Goal: Information Seeking & Learning: Learn about a topic

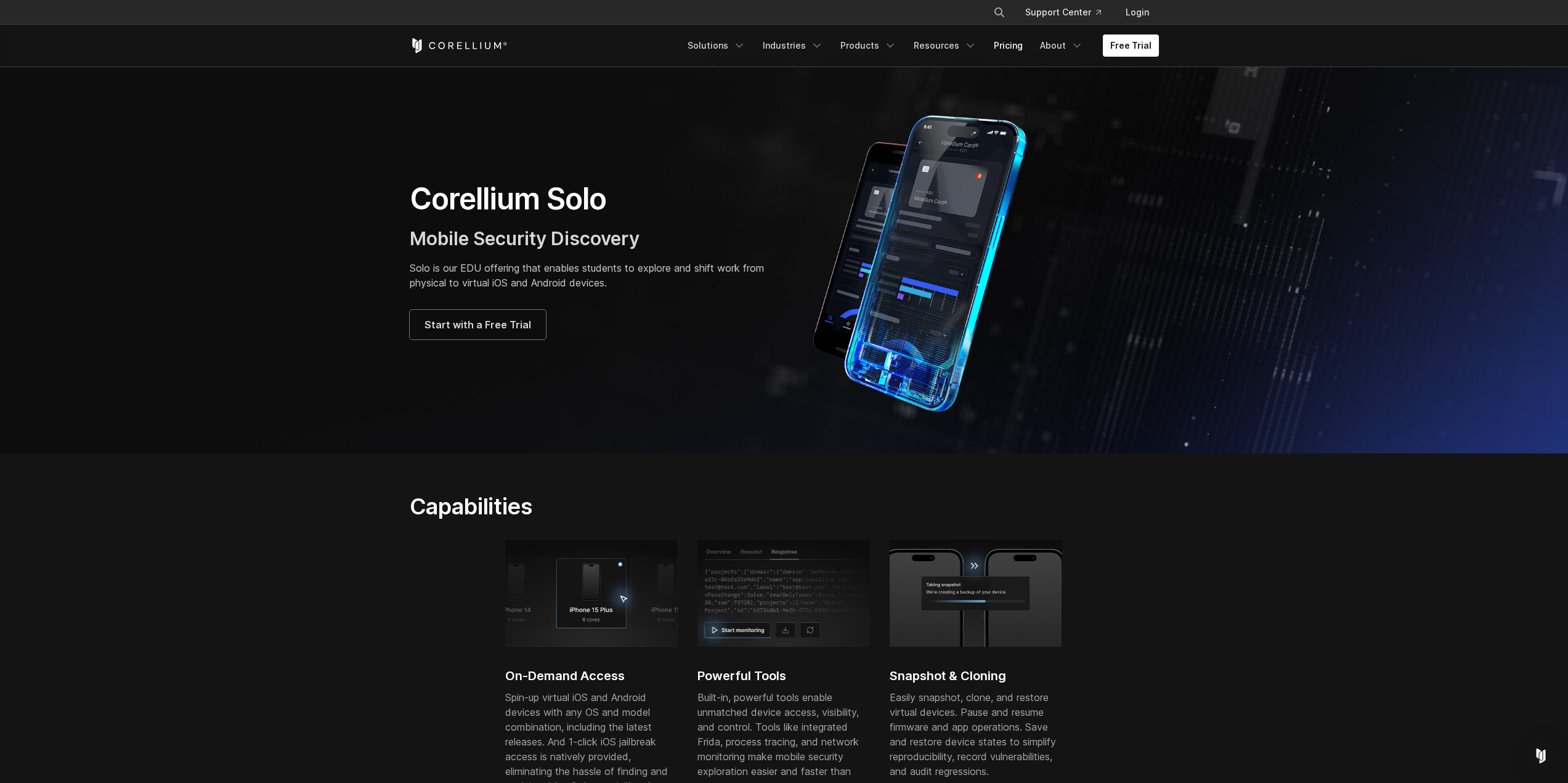
click at [1012, 46] on link "Pricing" at bounding box center [1009, 45] width 44 height 22
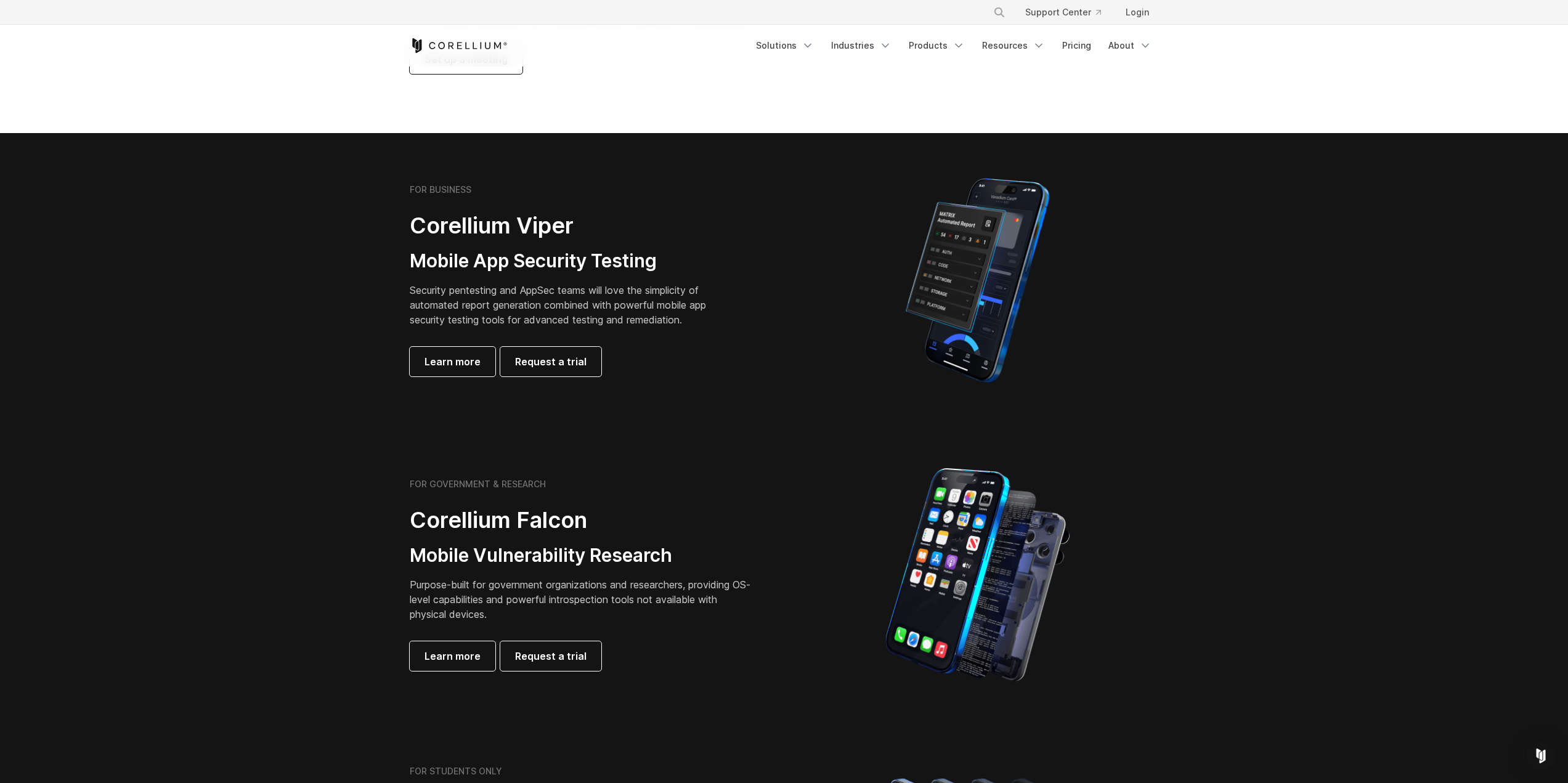
scroll to position [247, 0]
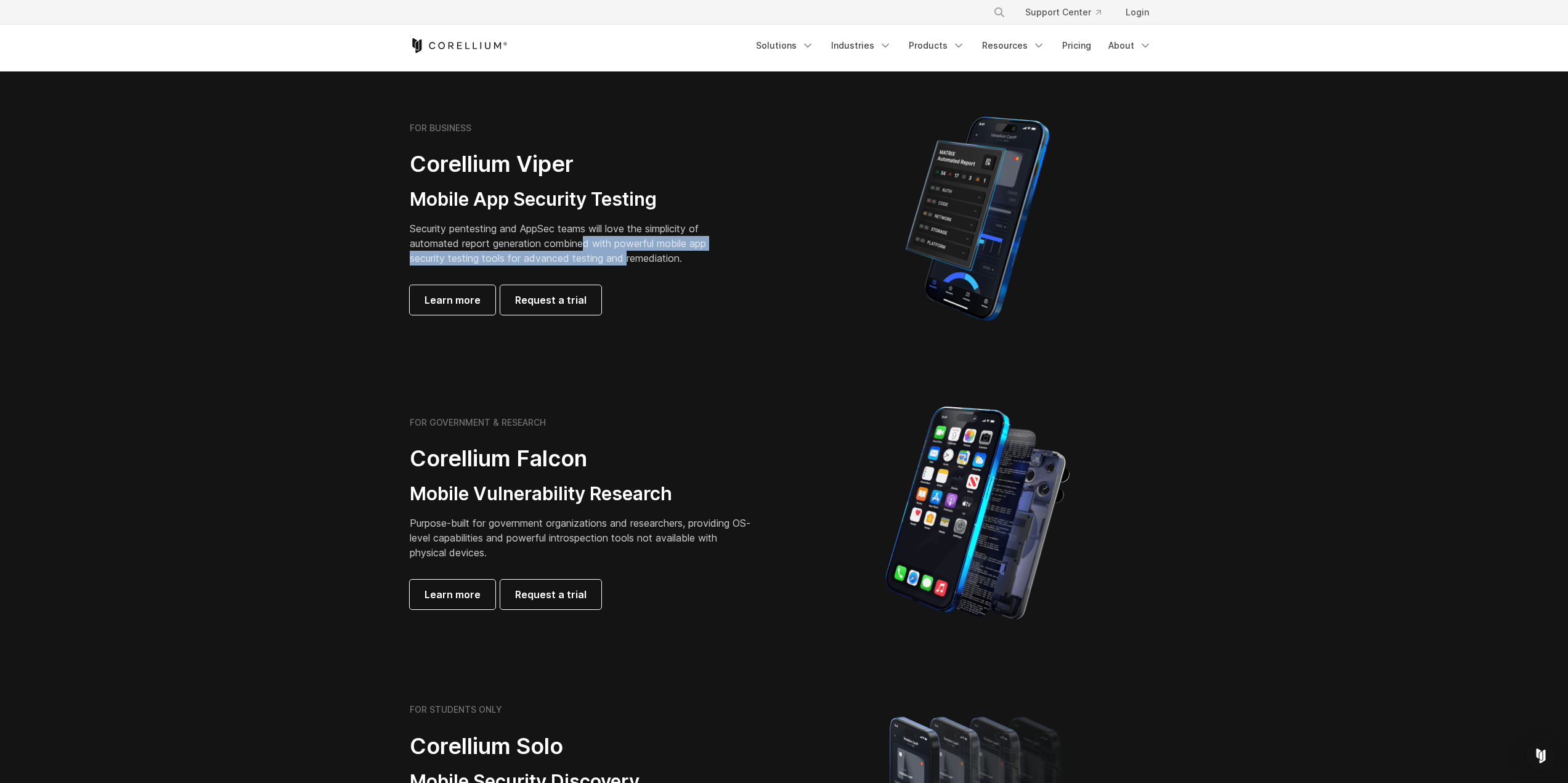
drag, startPoint x: 590, startPoint y: 244, endPoint x: 629, endPoint y: 264, distance: 43.8
click at [629, 264] on p "Security pentesting and AppSec teams will love the simplicity of automated repo…" at bounding box center [567, 243] width 315 height 45
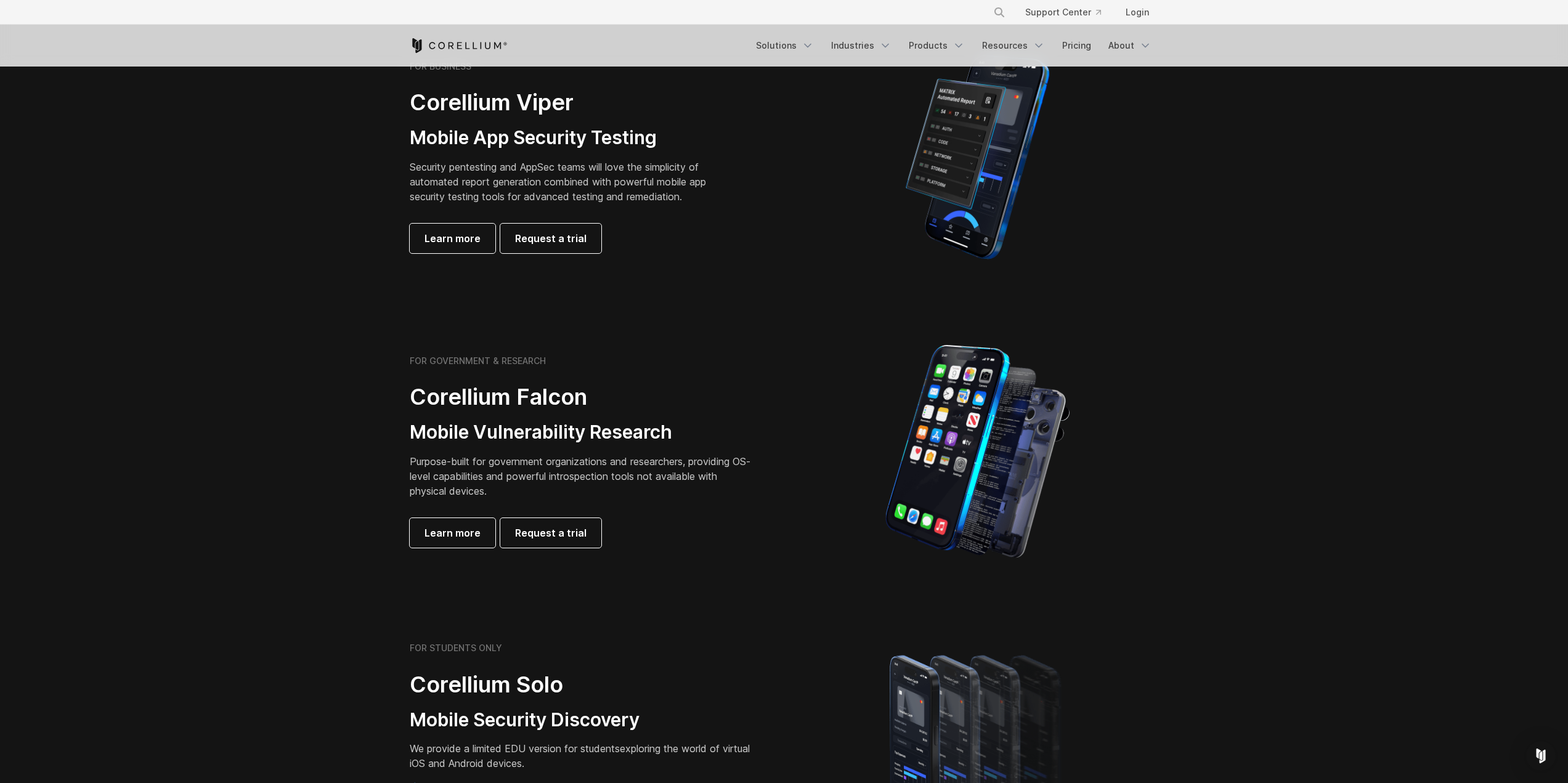
drag, startPoint x: 461, startPoint y: 467, endPoint x: 537, endPoint y: 498, distance: 82.1
click at [538, 500] on div "FOR GOVERNMENT & RESEARCH Corellium Falcon Mobile Vulnerability Research Purpos…" at bounding box center [582, 451] width 345 height 192
click at [537, 498] on div "FOR GOVERNMENT & RESEARCH Corellium Falcon Mobile Vulnerability Research Purpos…" at bounding box center [582, 451] width 345 height 192
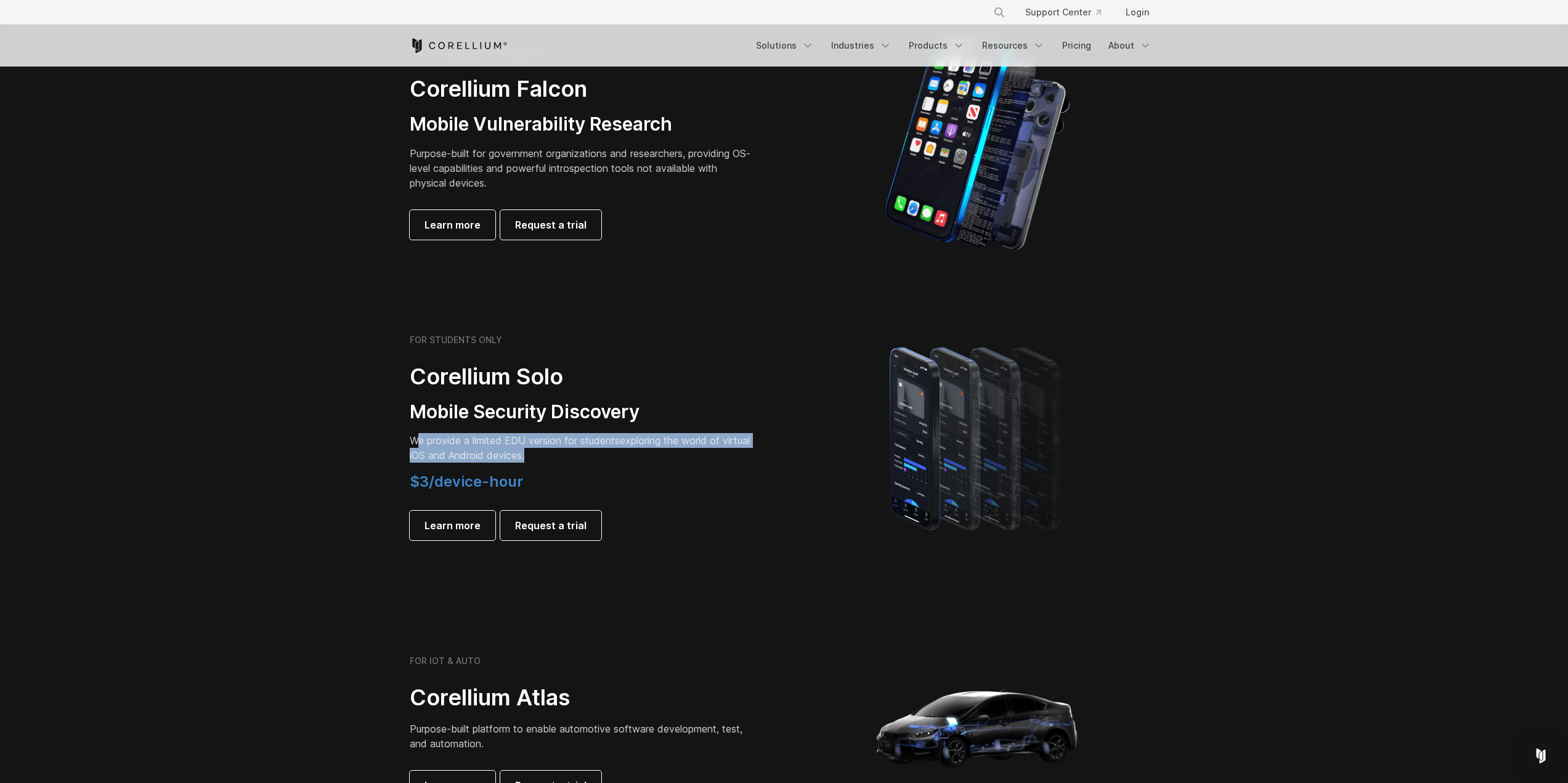
drag, startPoint x: 415, startPoint y: 442, endPoint x: 585, endPoint y: 454, distance: 170.4
click at [585, 454] on p "We provide a limited EDU version for students exploring the world of virtual iO…" at bounding box center [582, 447] width 345 height 30
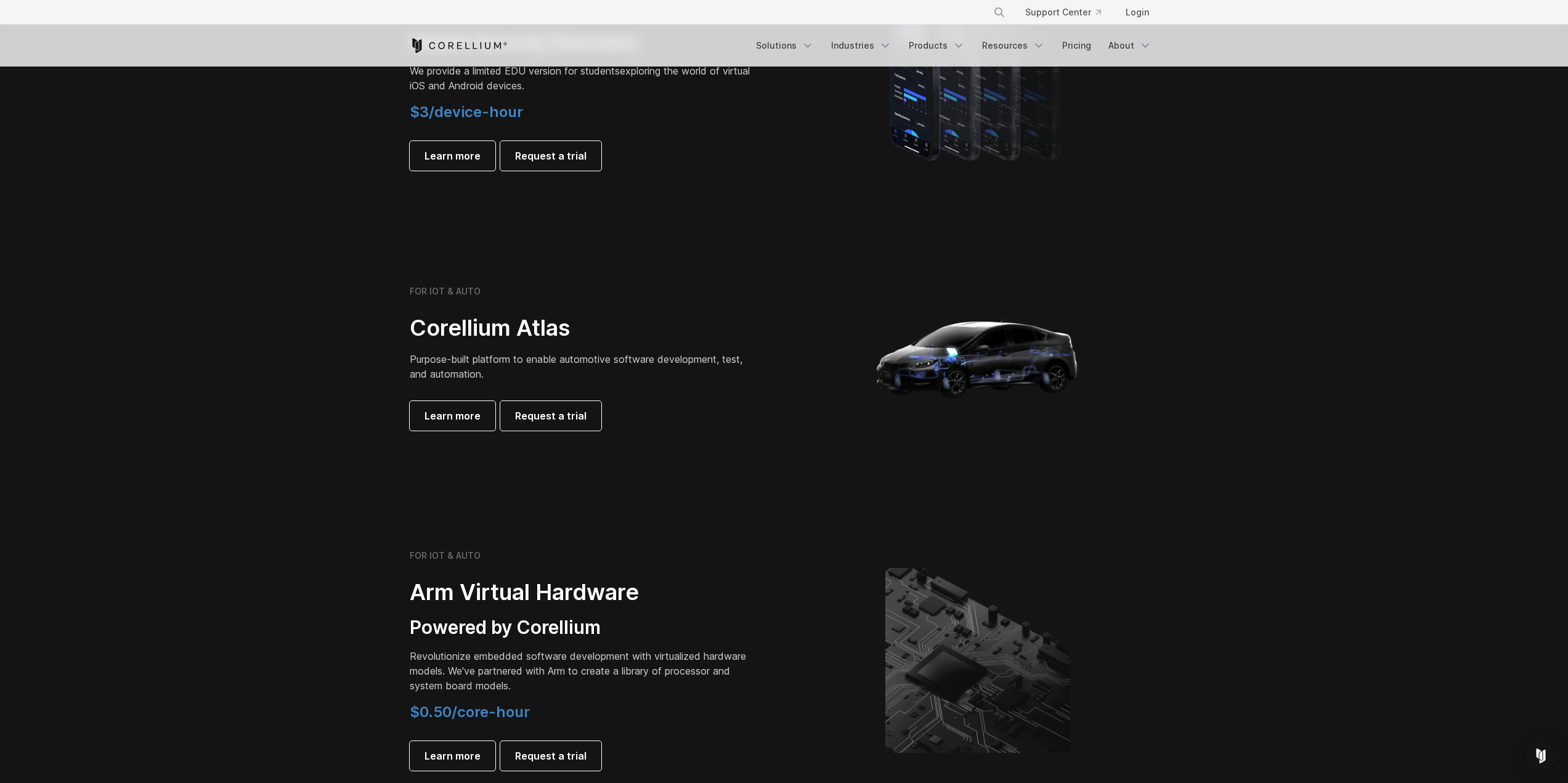
scroll to position [924, 0]
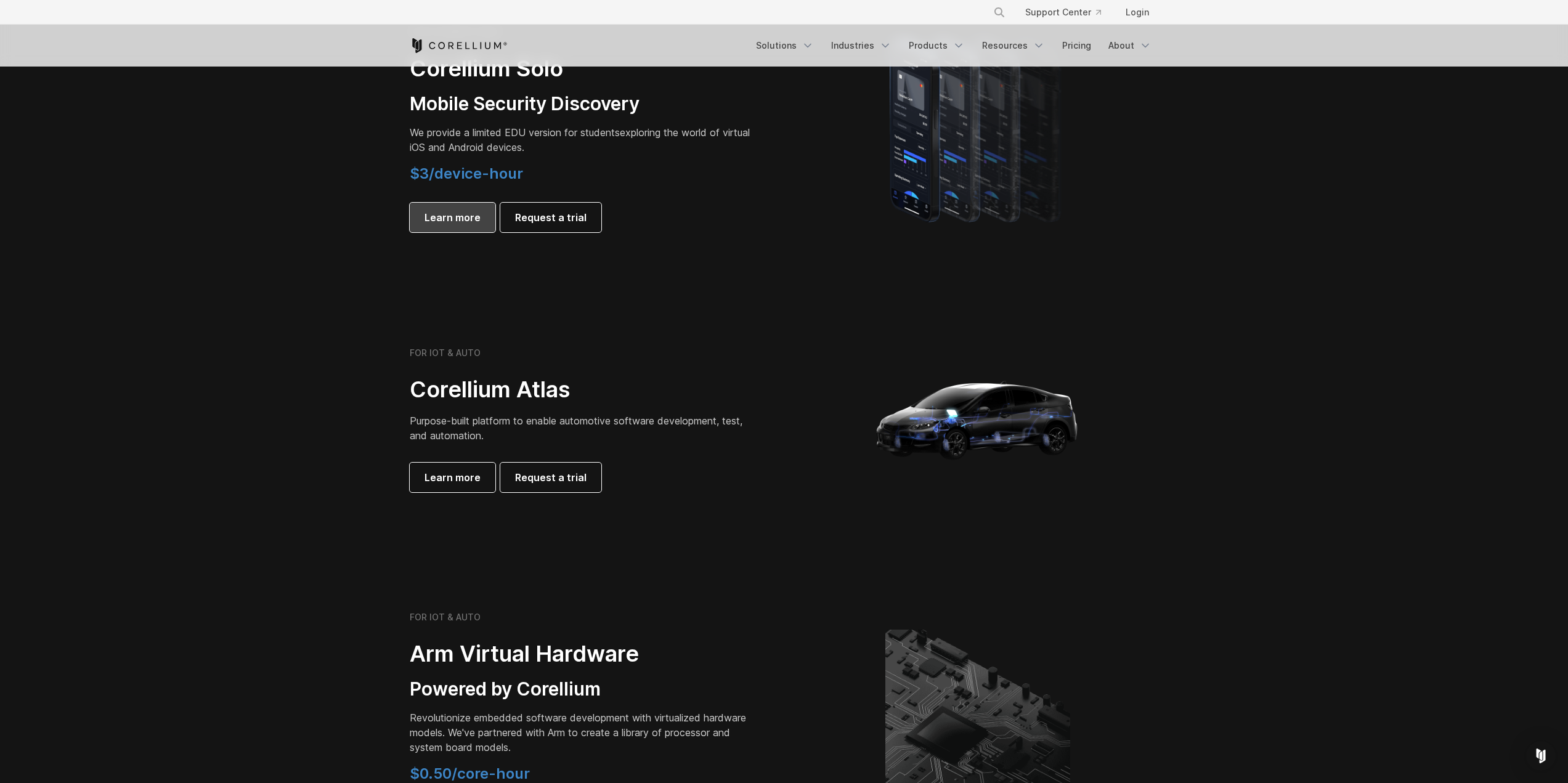
click at [449, 214] on span "Learn more" at bounding box center [453, 217] width 56 height 15
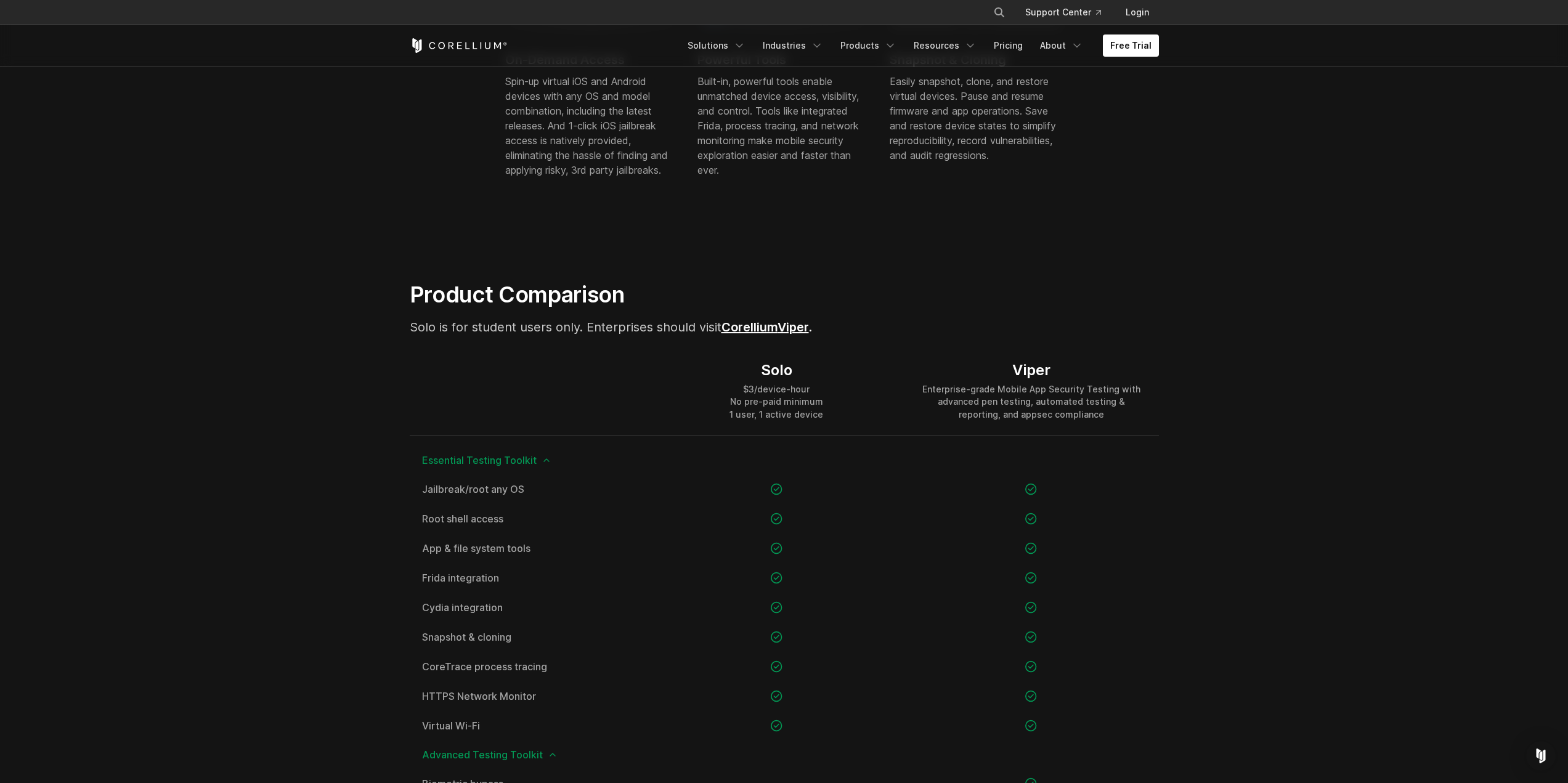
scroll to position [739, 0]
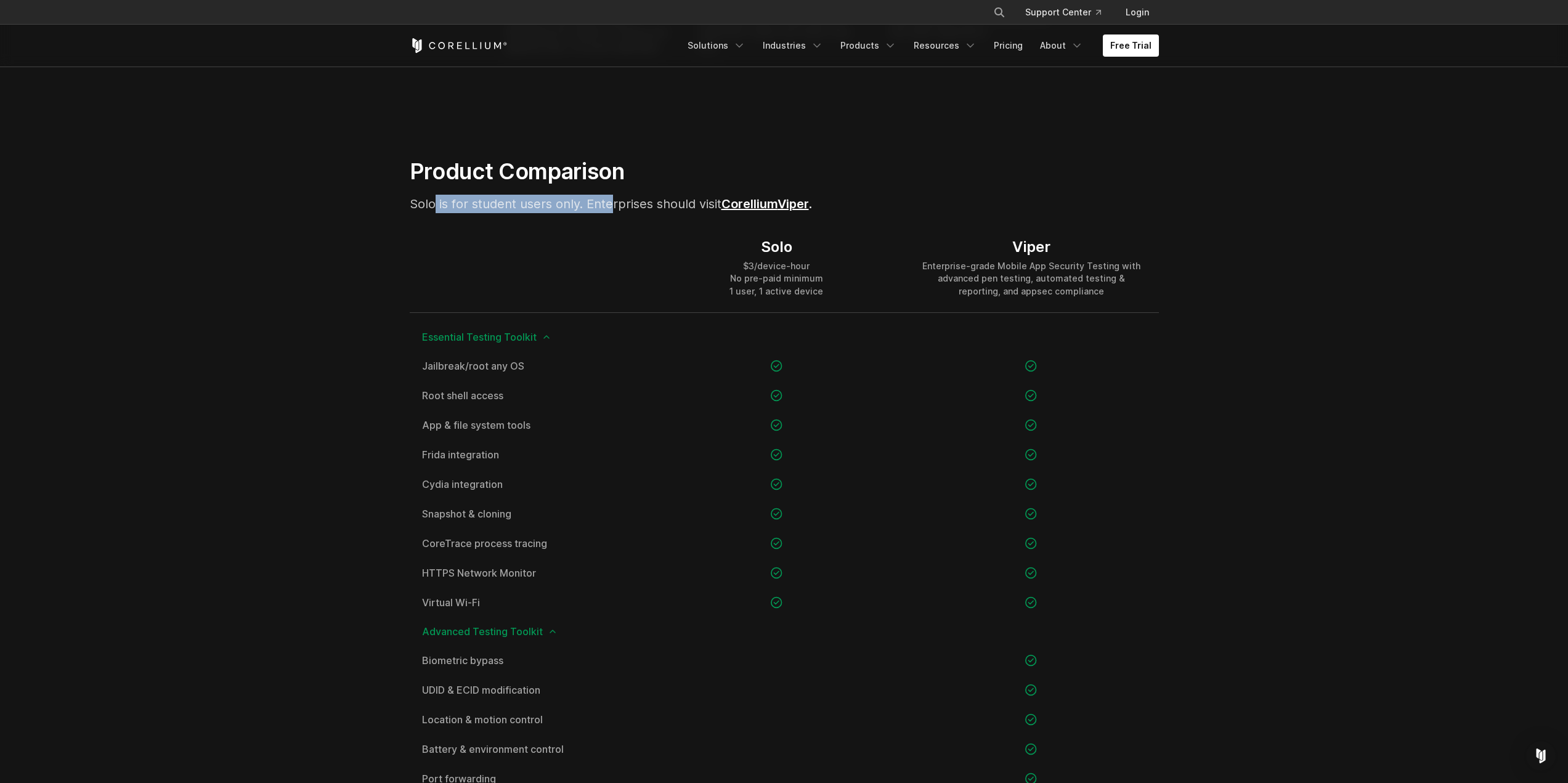
drag, startPoint x: 434, startPoint y: 202, endPoint x: 608, endPoint y: 203, distance: 174.0
click at [608, 203] on span "Solo is for student users only. Enterprises should visit Corellium" at bounding box center [593, 204] width 368 height 15
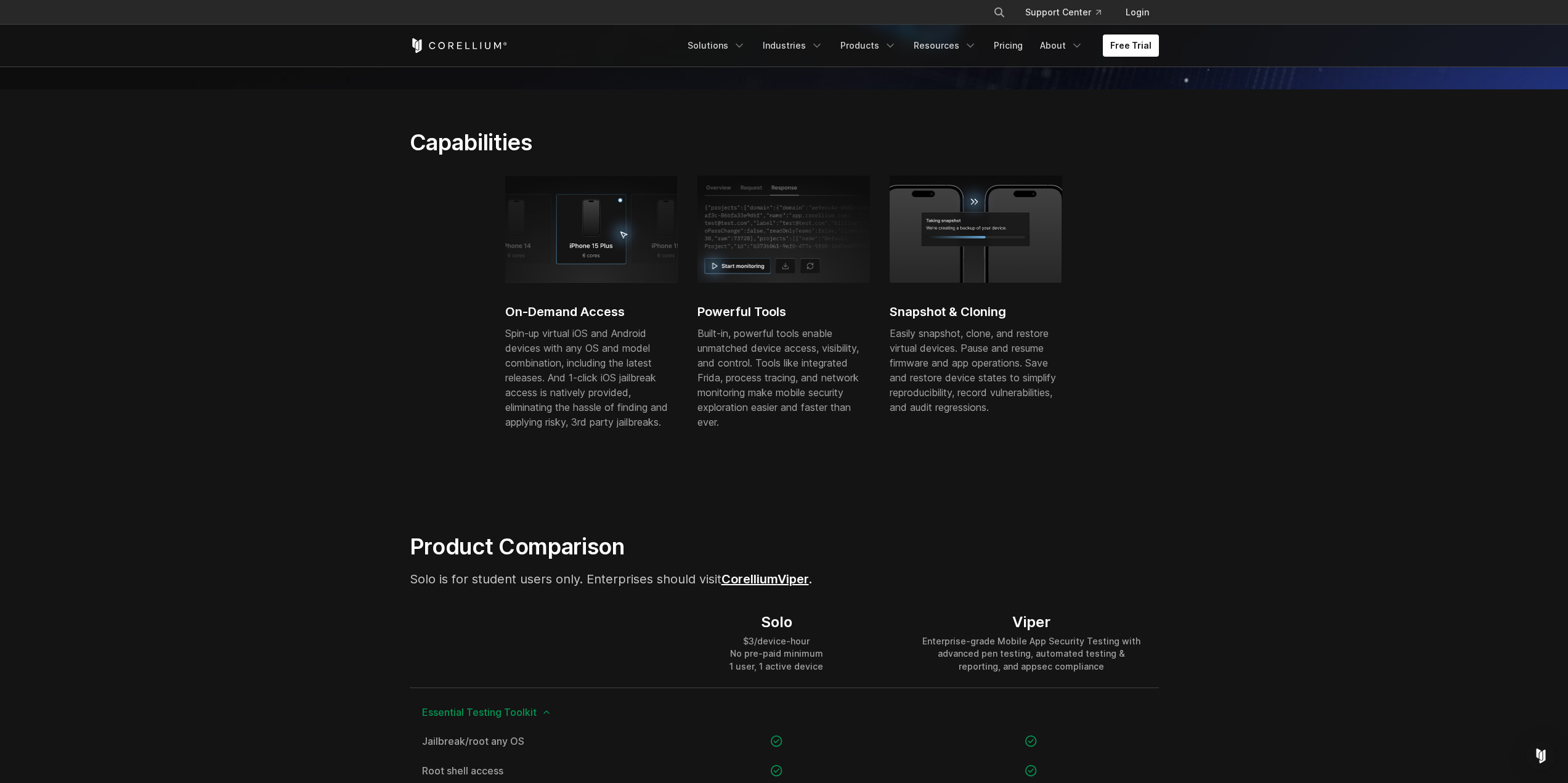
scroll to position [0, 0]
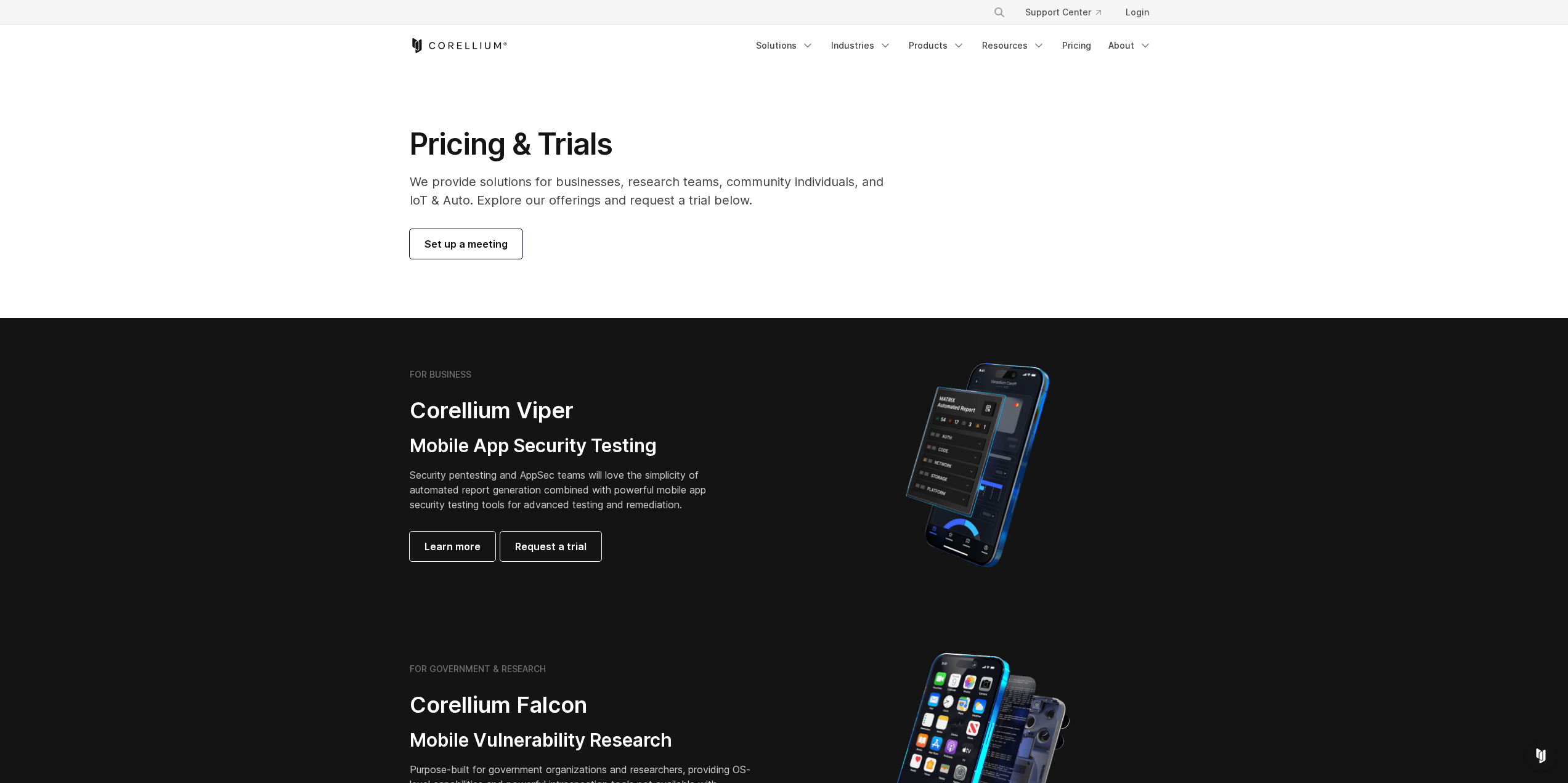
scroll to position [185, 0]
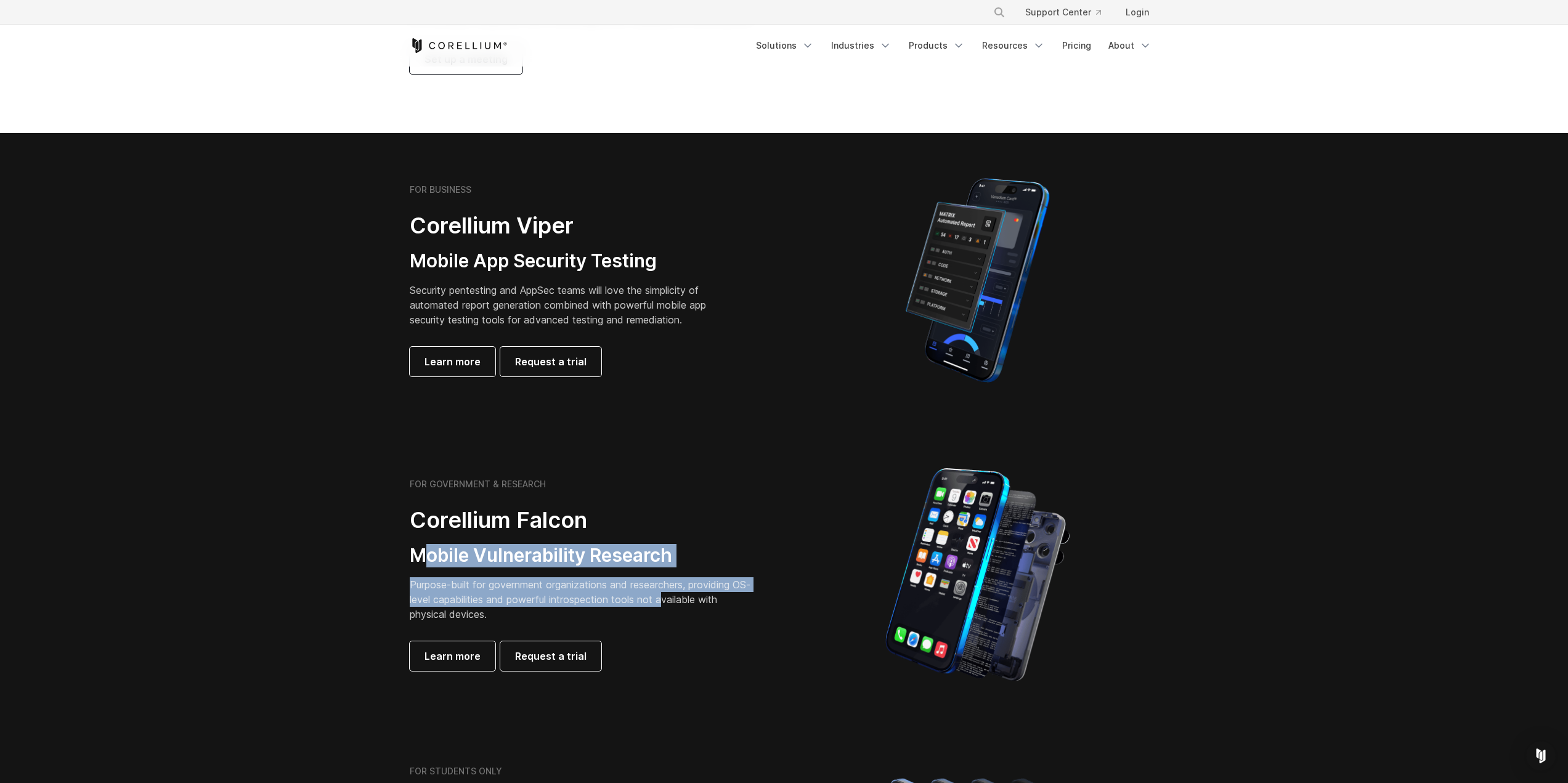
drag, startPoint x: 419, startPoint y: 560, endPoint x: 686, endPoint y: 592, distance: 268.9
click at [686, 592] on div "FOR GOVERNMENT & RESEARCH Corellium Falcon Mobile Vulnerability Research Purpos…" at bounding box center [582, 574] width 345 height 192
click at [685, 591] on p "Purpose-built for government organizations and researchers, providing OS-level …" at bounding box center [582, 599] width 345 height 45
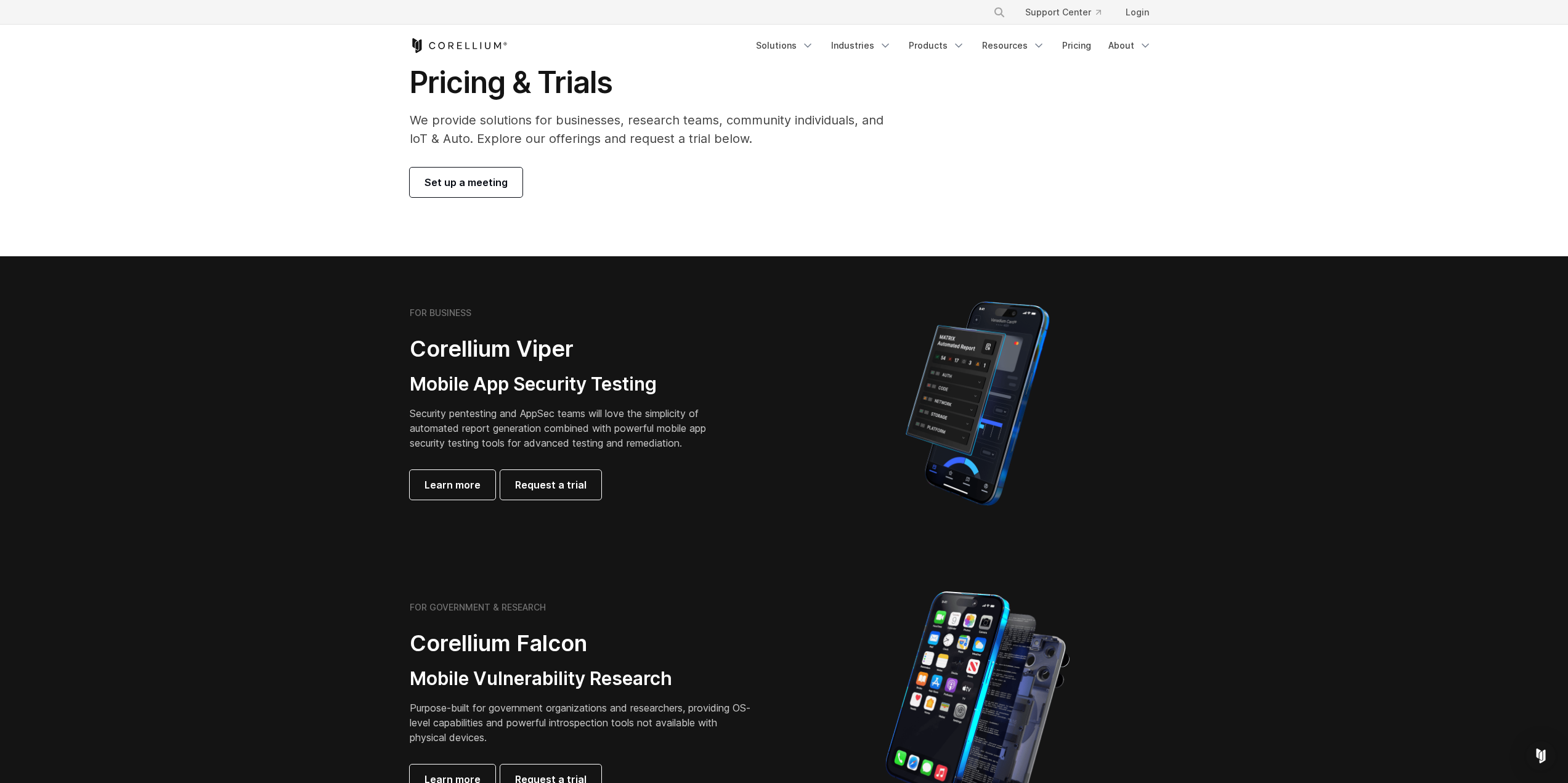
scroll to position [0, 0]
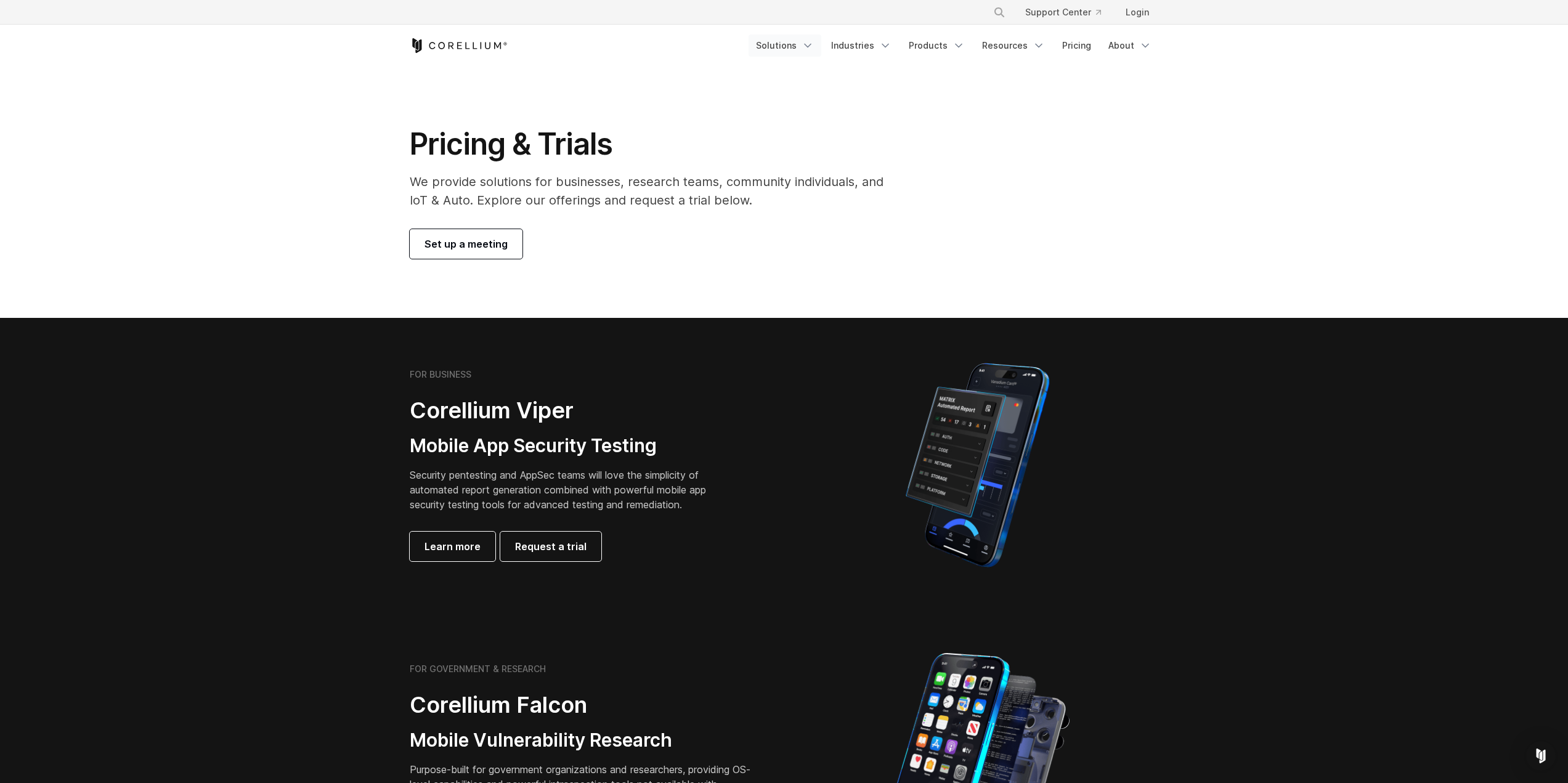
click at [797, 48] on link "Solutions" at bounding box center [785, 45] width 73 height 22
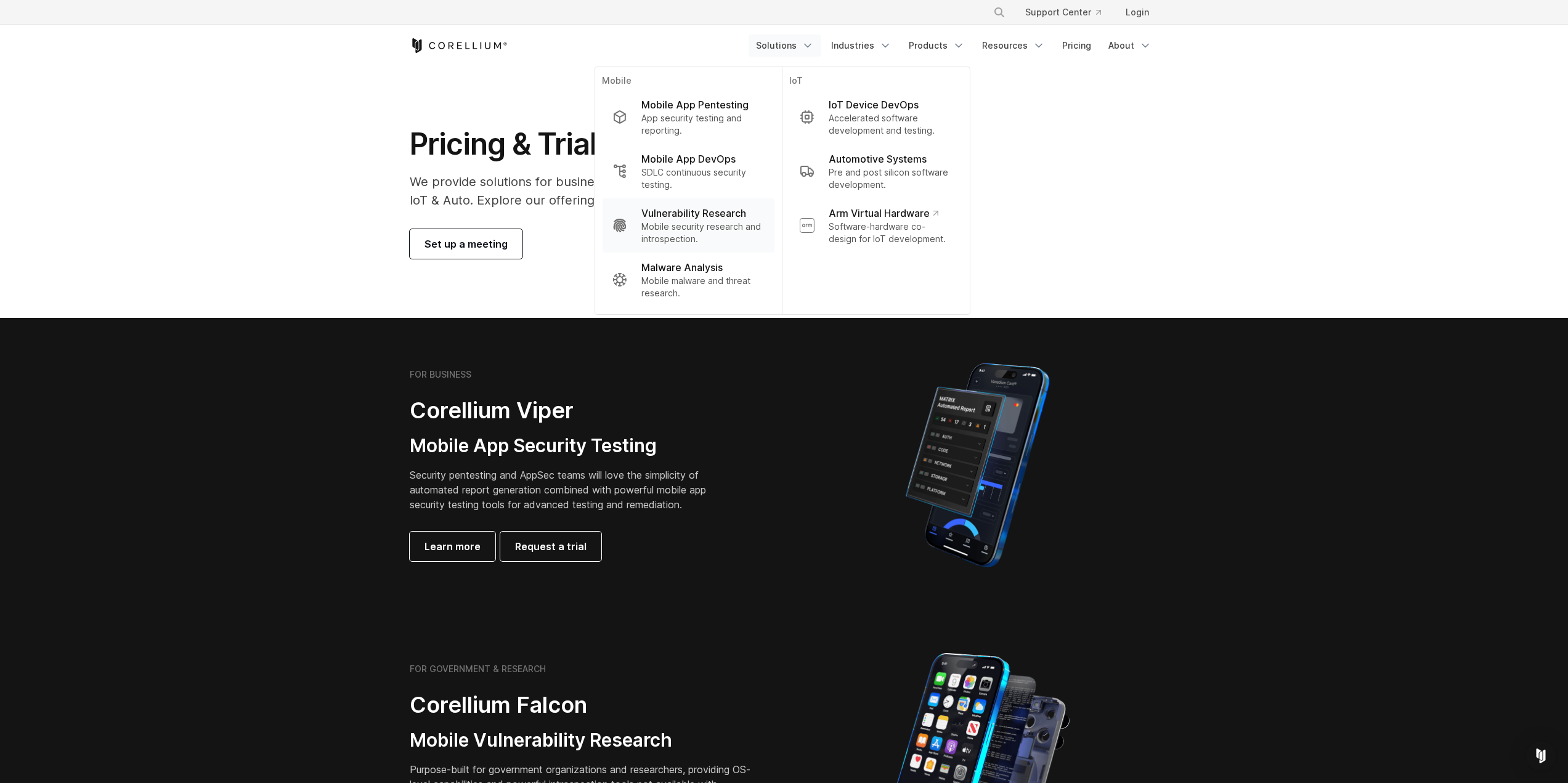
click at [726, 228] on p "Mobile security research and introspection." at bounding box center [703, 233] width 123 height 25
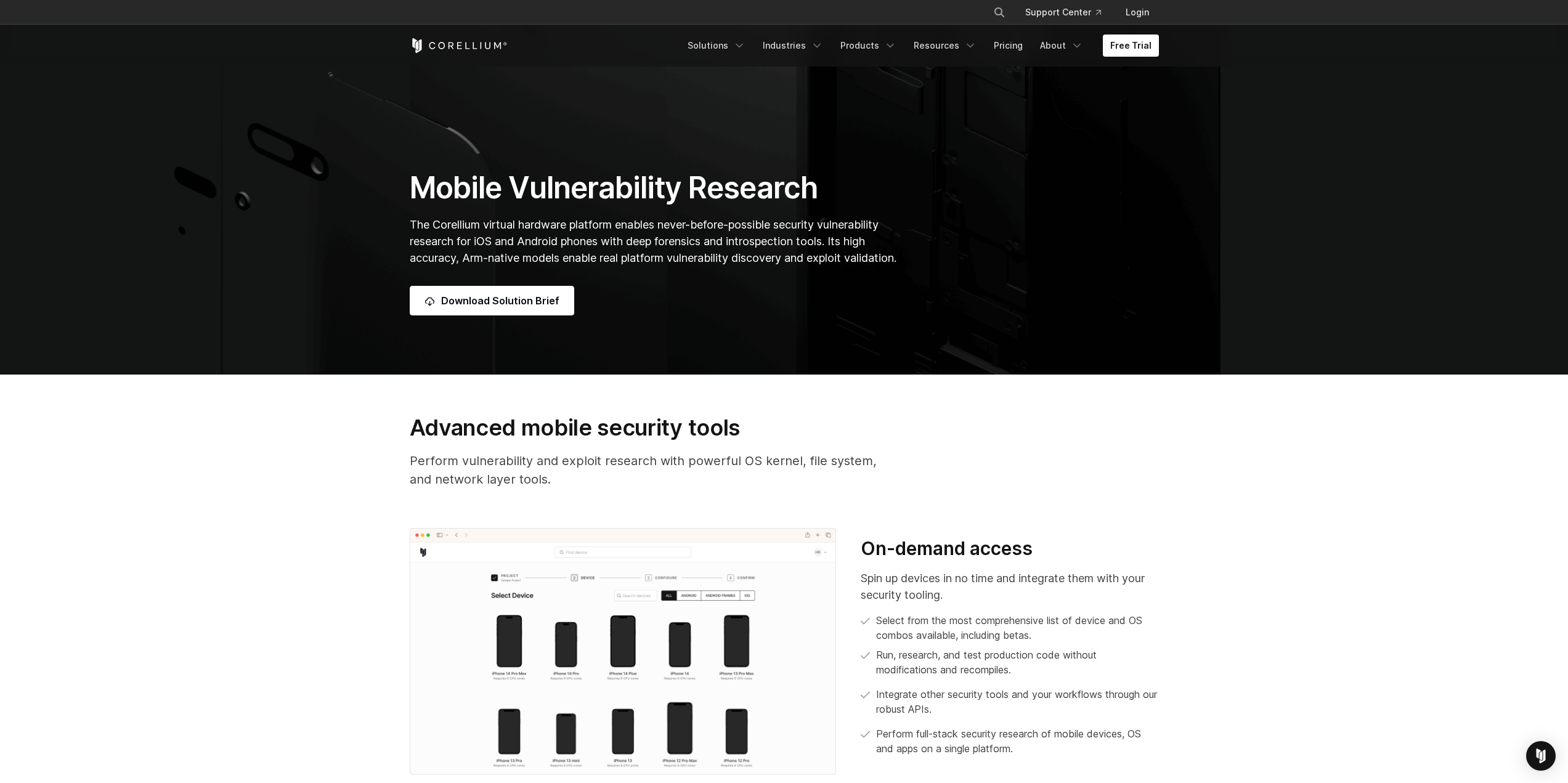
scroll to position [185, 0]
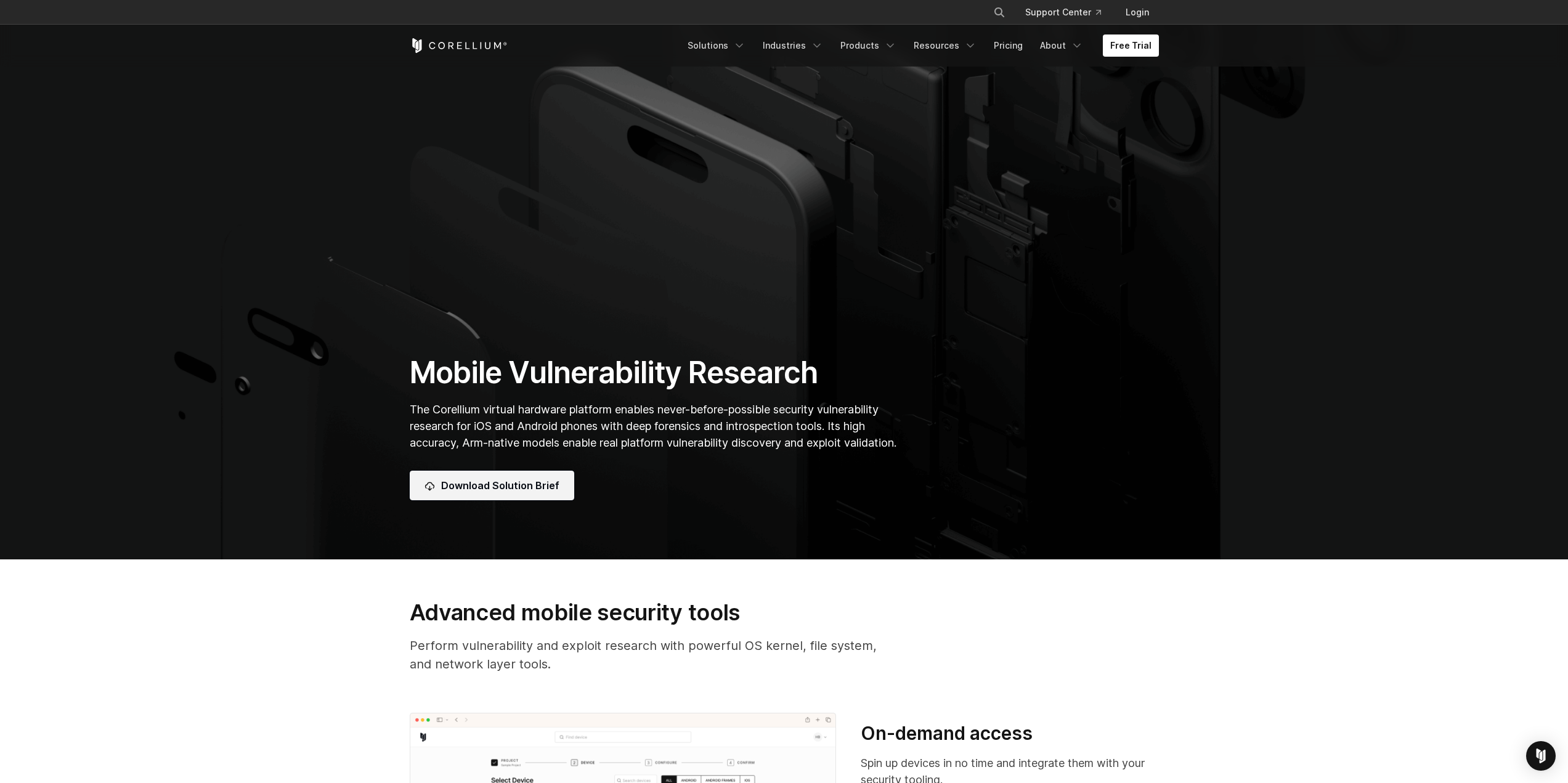
click at [499, 483] on span "Download Solution Brief" at bounding box center [500, 485] width 118 height 15
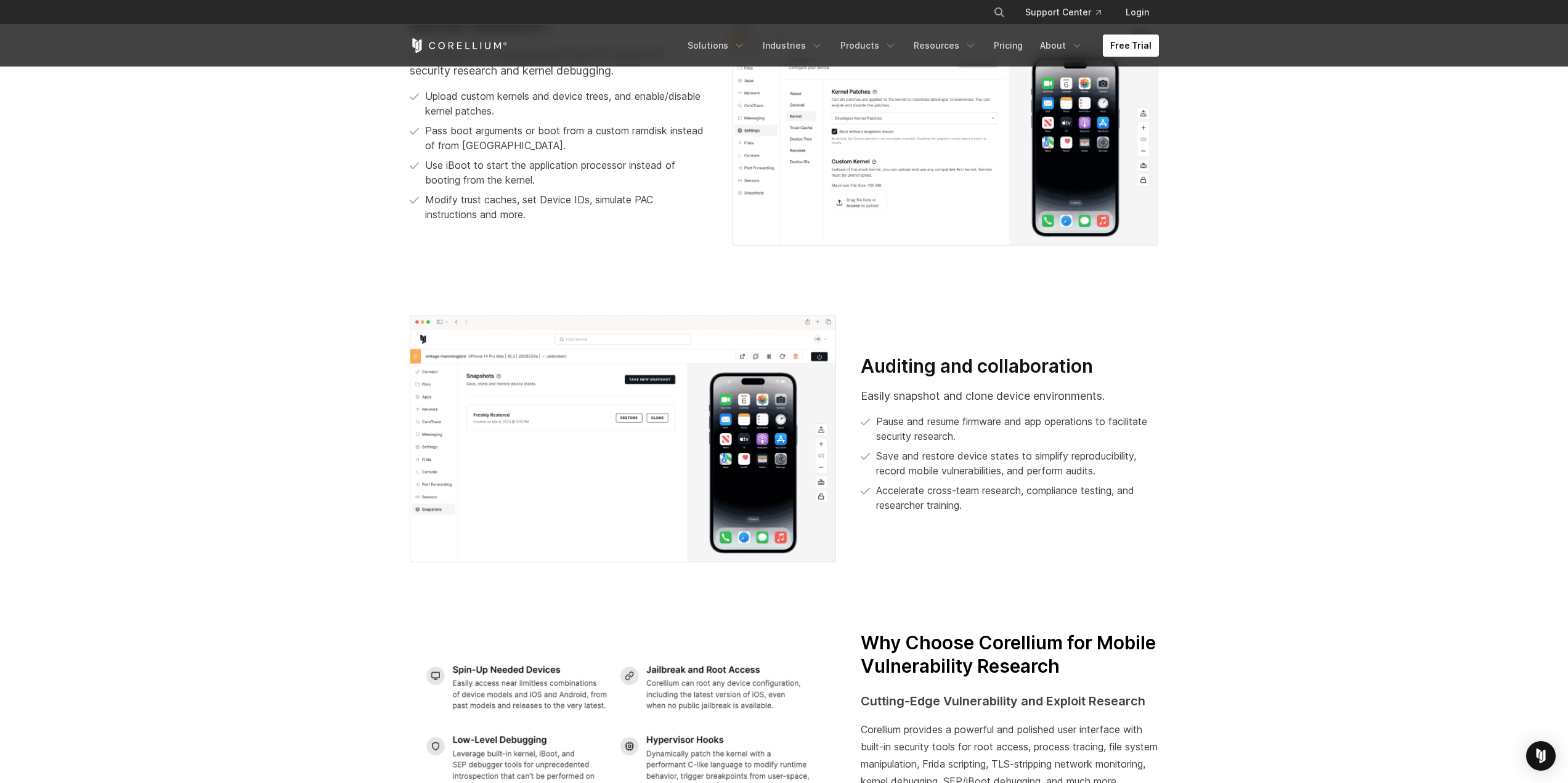
scroll to position [2279, 0]
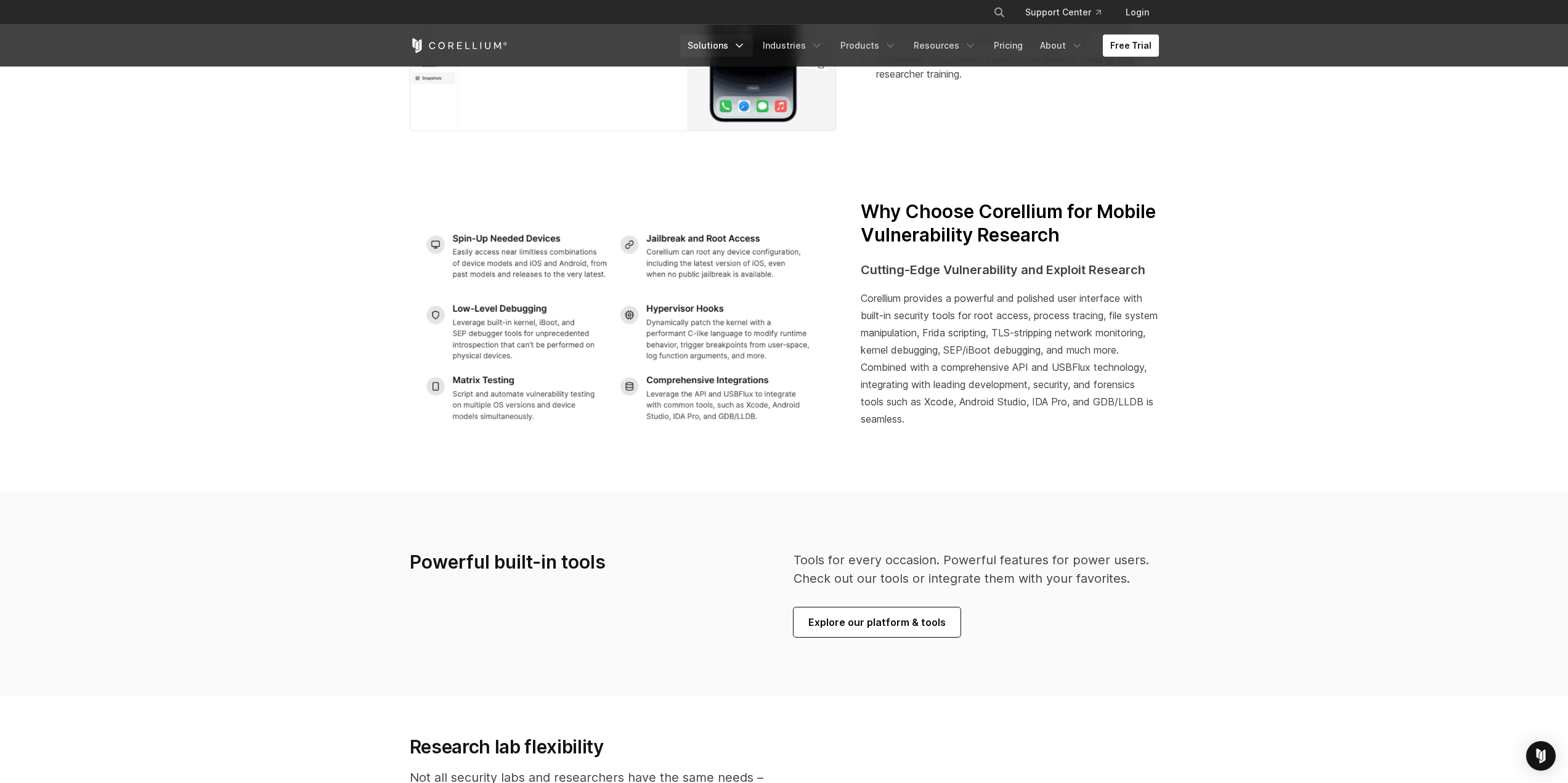
click at [745, 48] on icon "Navigation Menu" at bounding box center [739, 45] width 12 height 12
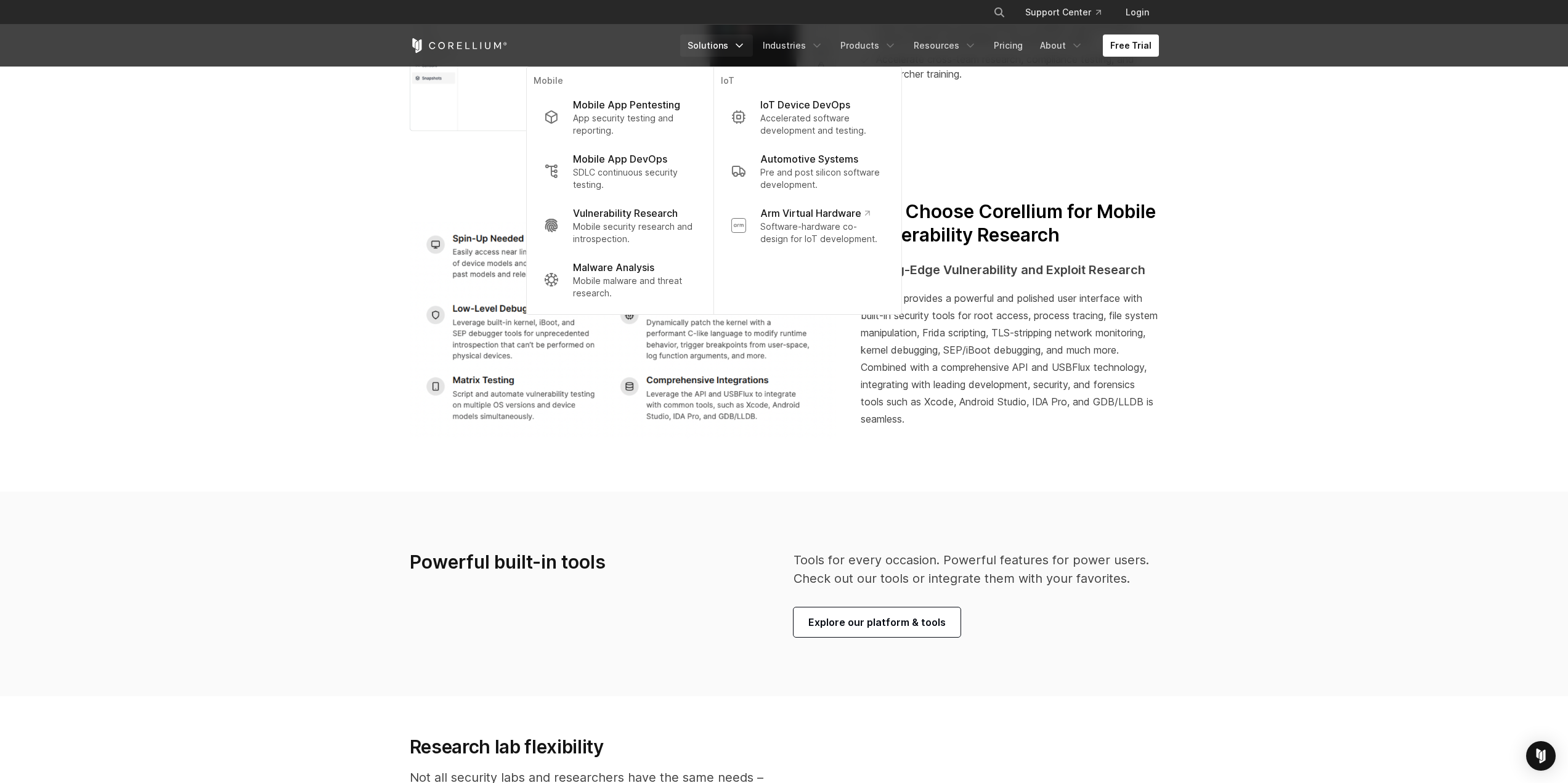
click at [719, 46] on link "Solutions" at bounding box center [717, 45] width 73 height 22
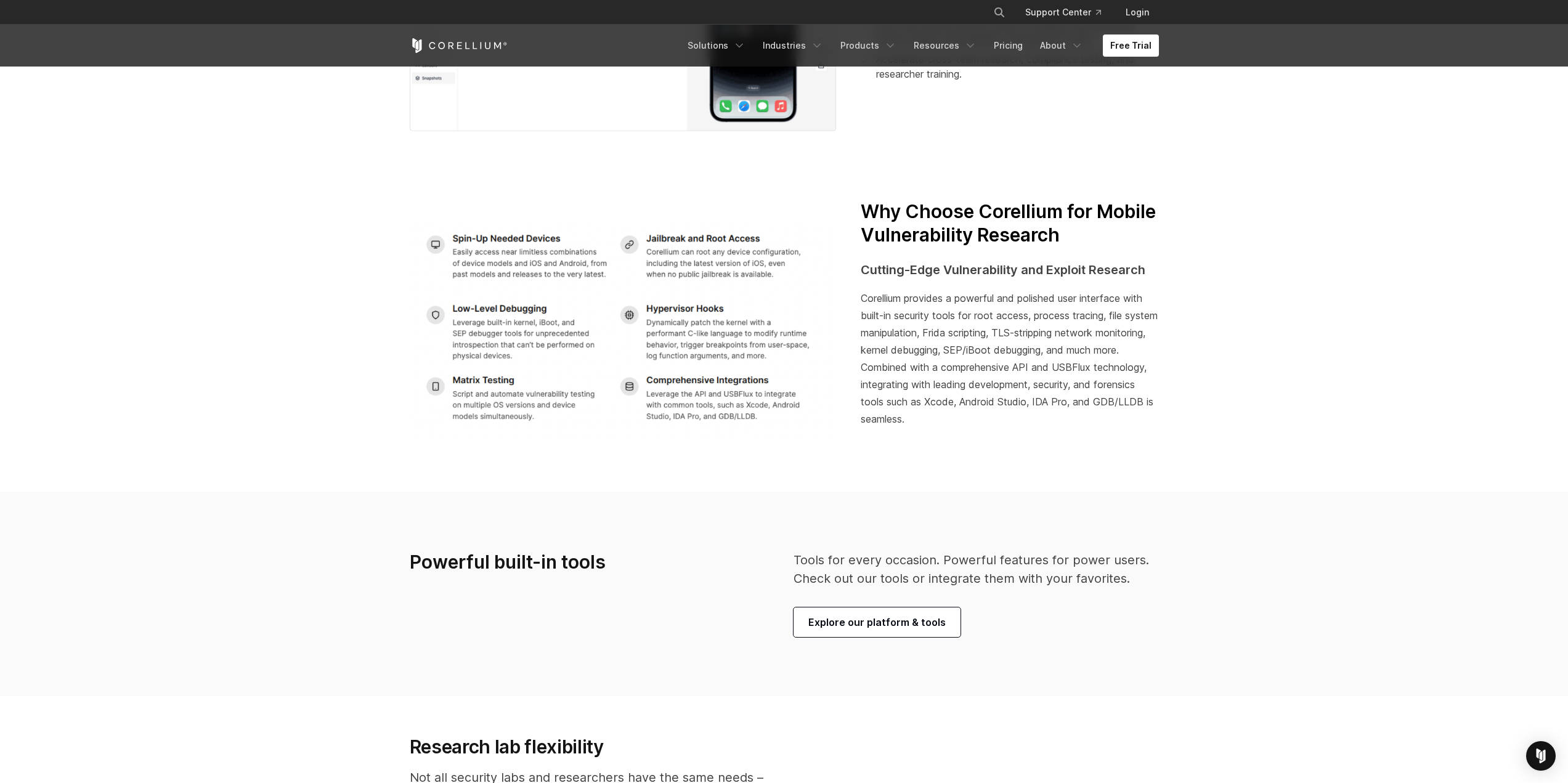
click at [466, 45] on icon "Corellium Home" at bounding box center [458, 45] width 98 height 15
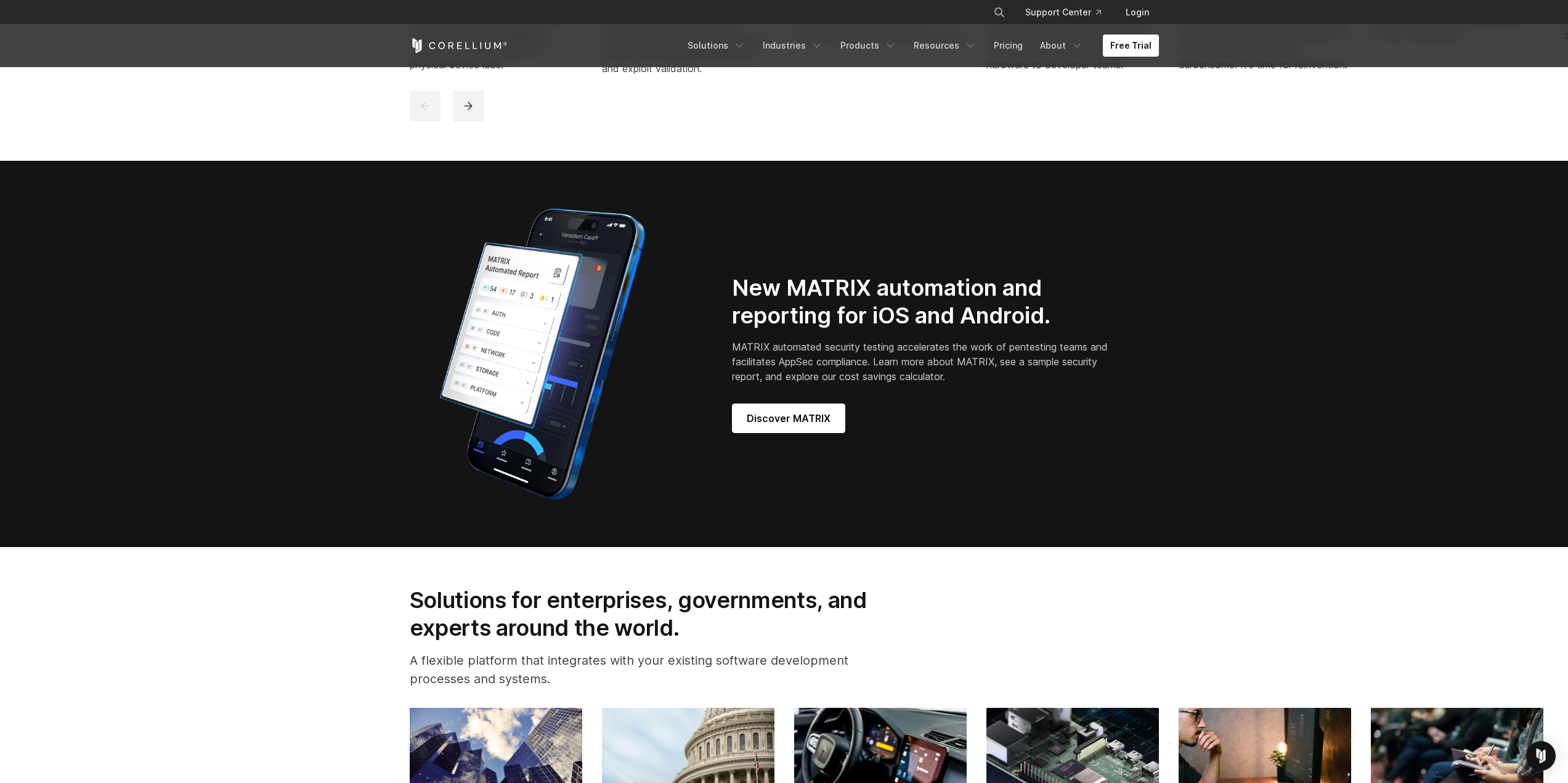
scroll to position [832, 0]
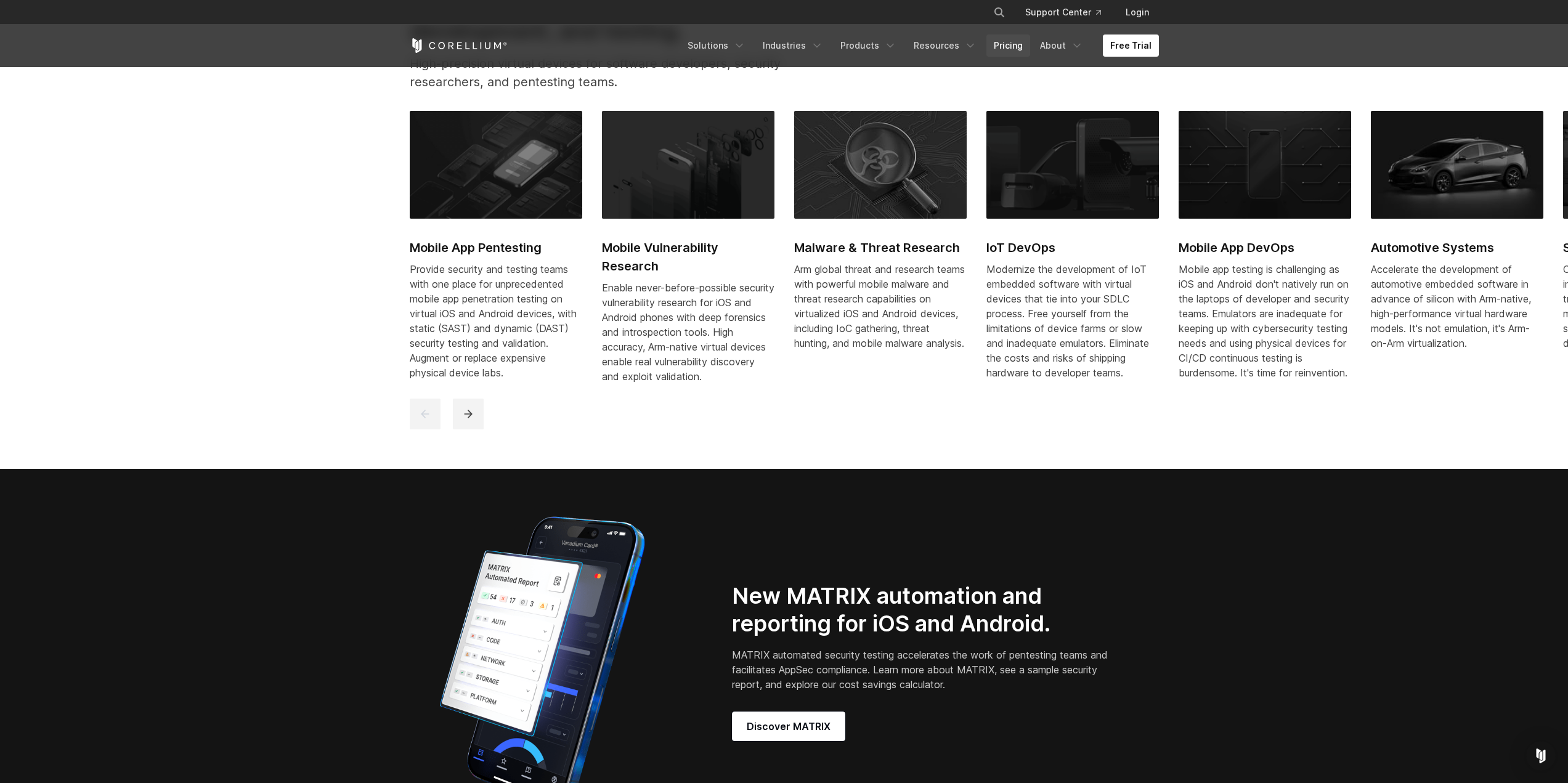
click at [1016, 47] on link "Pricing" at bounding box center [1009, 45] width 44 height 22
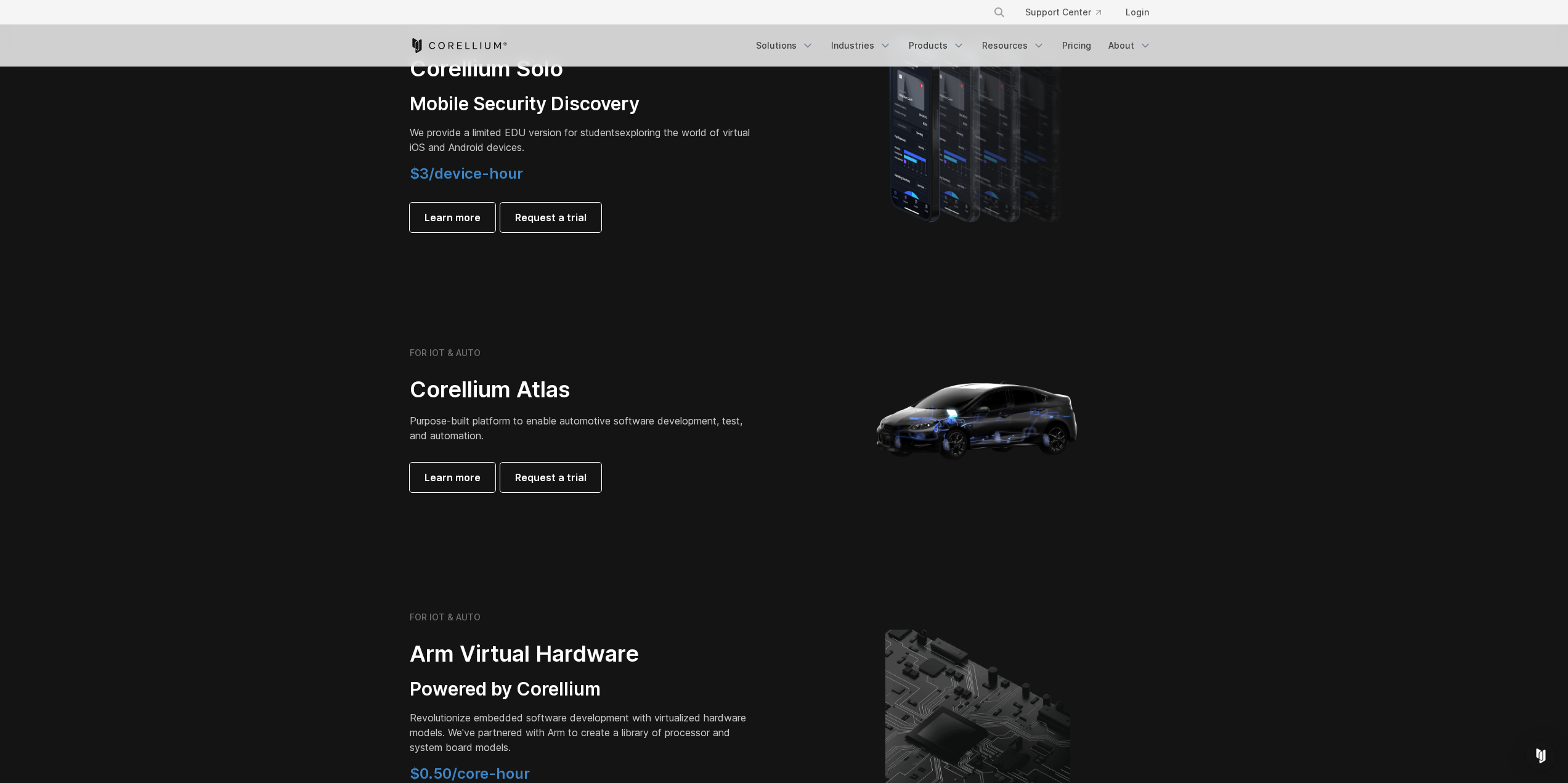
scroll to position [678, 0]
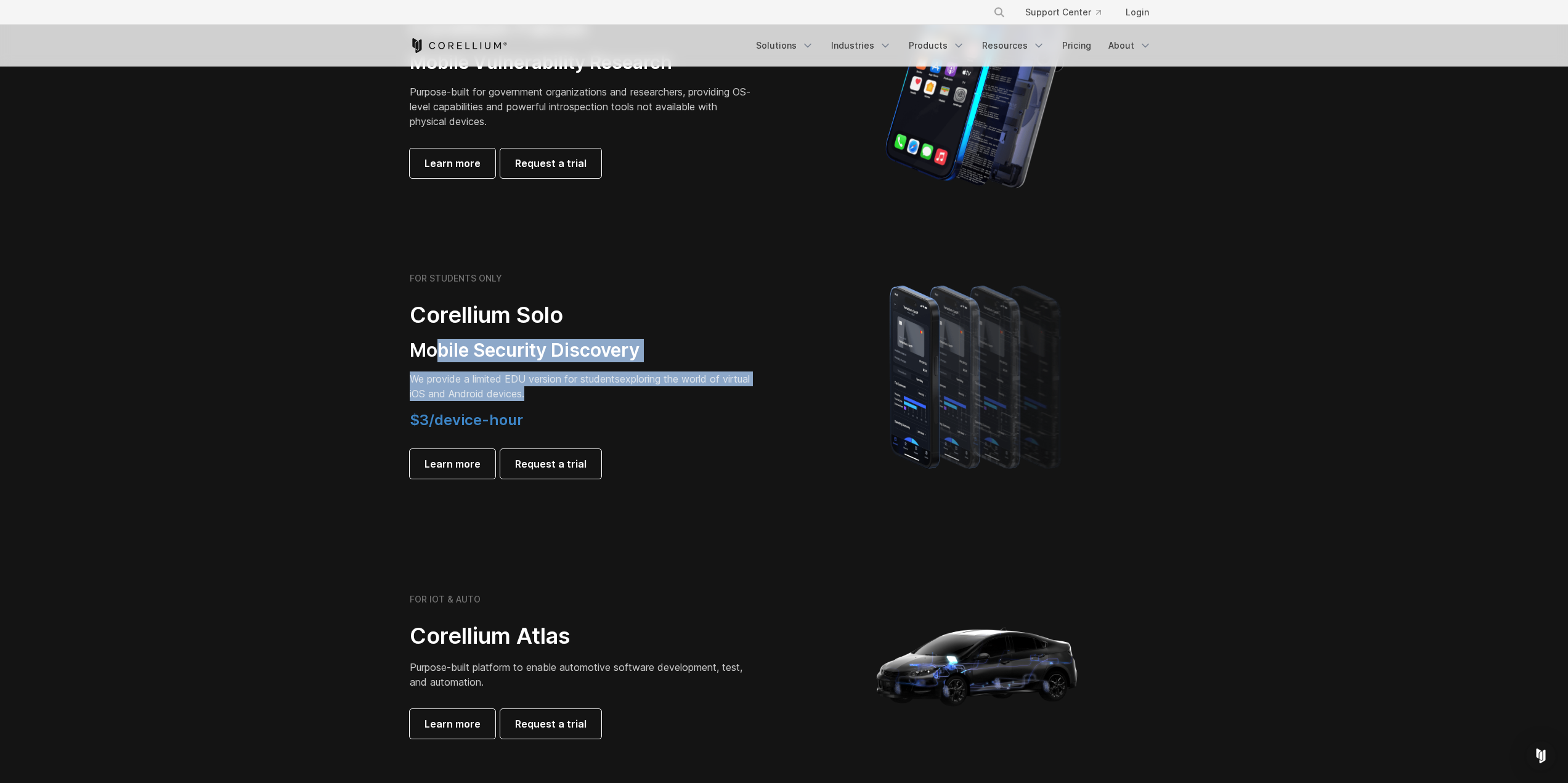
drag, startPoint x: 437, startPoint y: 357, endPoint x: 570, endPoint y: 397, distance: 138.9
click at [570, 397] on div "FOR STUDENTS ONLY Corellium Solo Mobile Security Discovery We provide a limited…" at bounding box center [582, 376] width 345 height 206
click at [480, 462] on link "Learn more" at bounding box center [452, 463] width 85 height 30
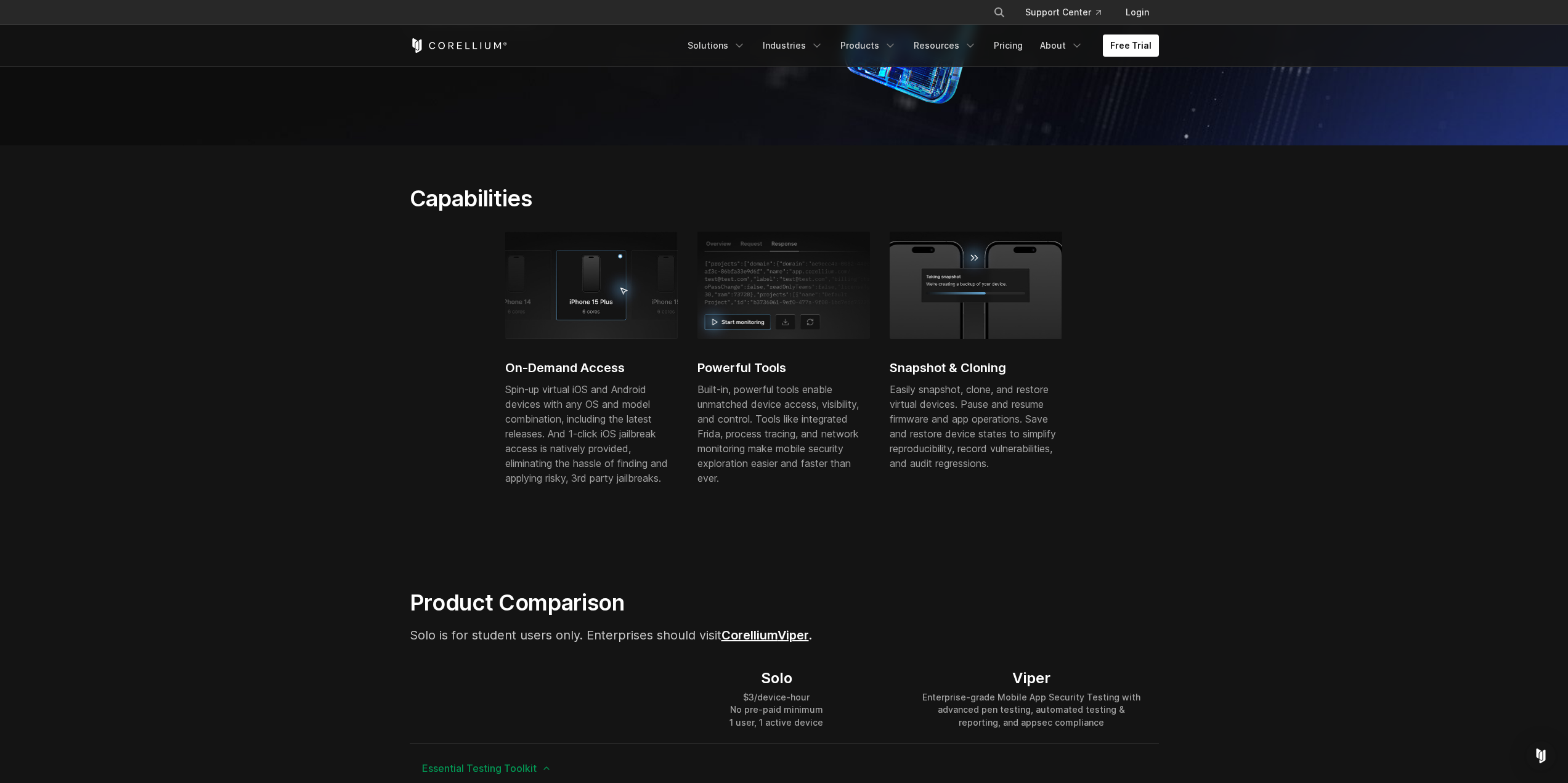
scroll to position [616, 0]
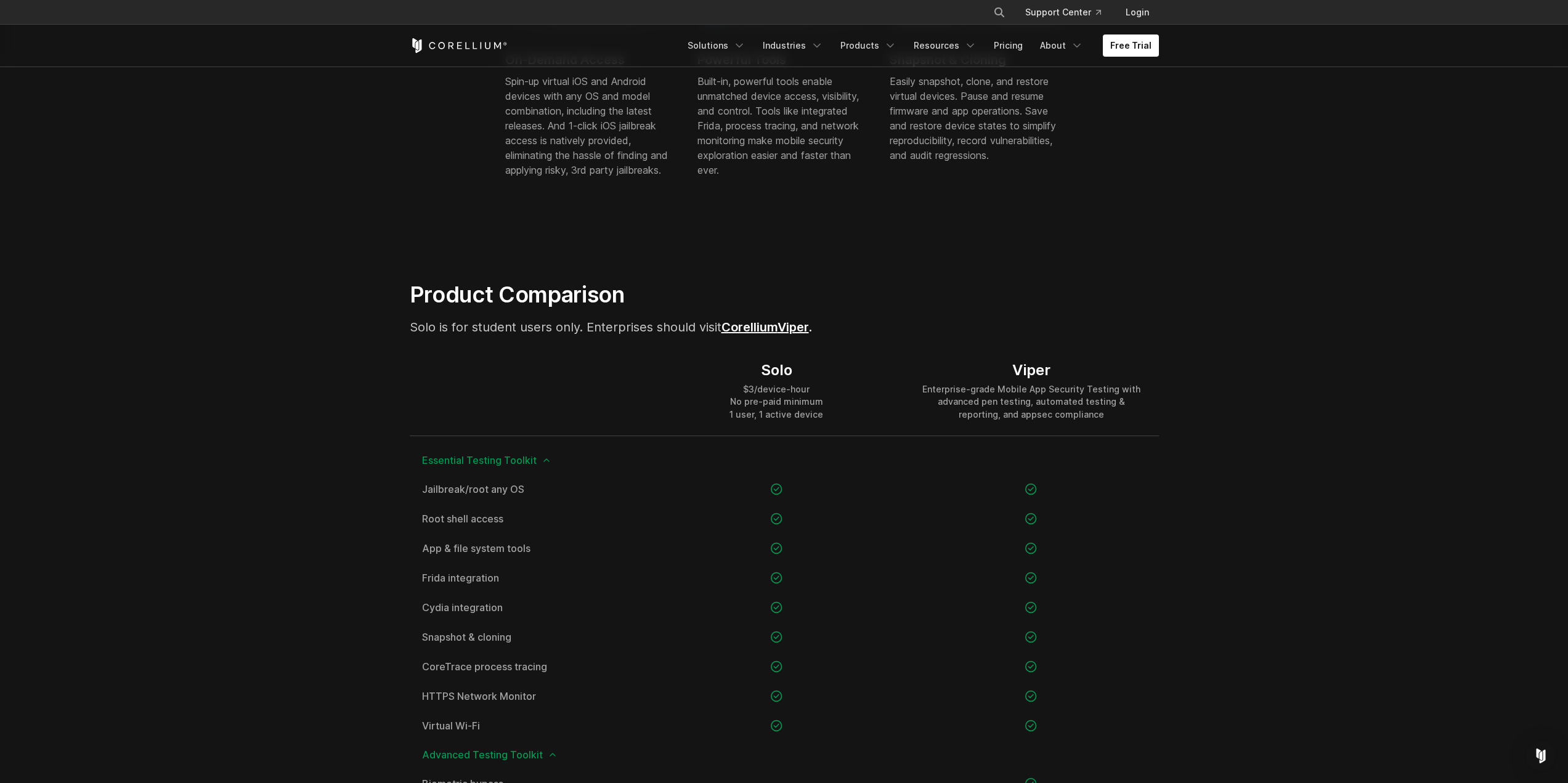
click at [773, 326] on link "Corellium" at bounding box center [750, 327] width 56 height 15
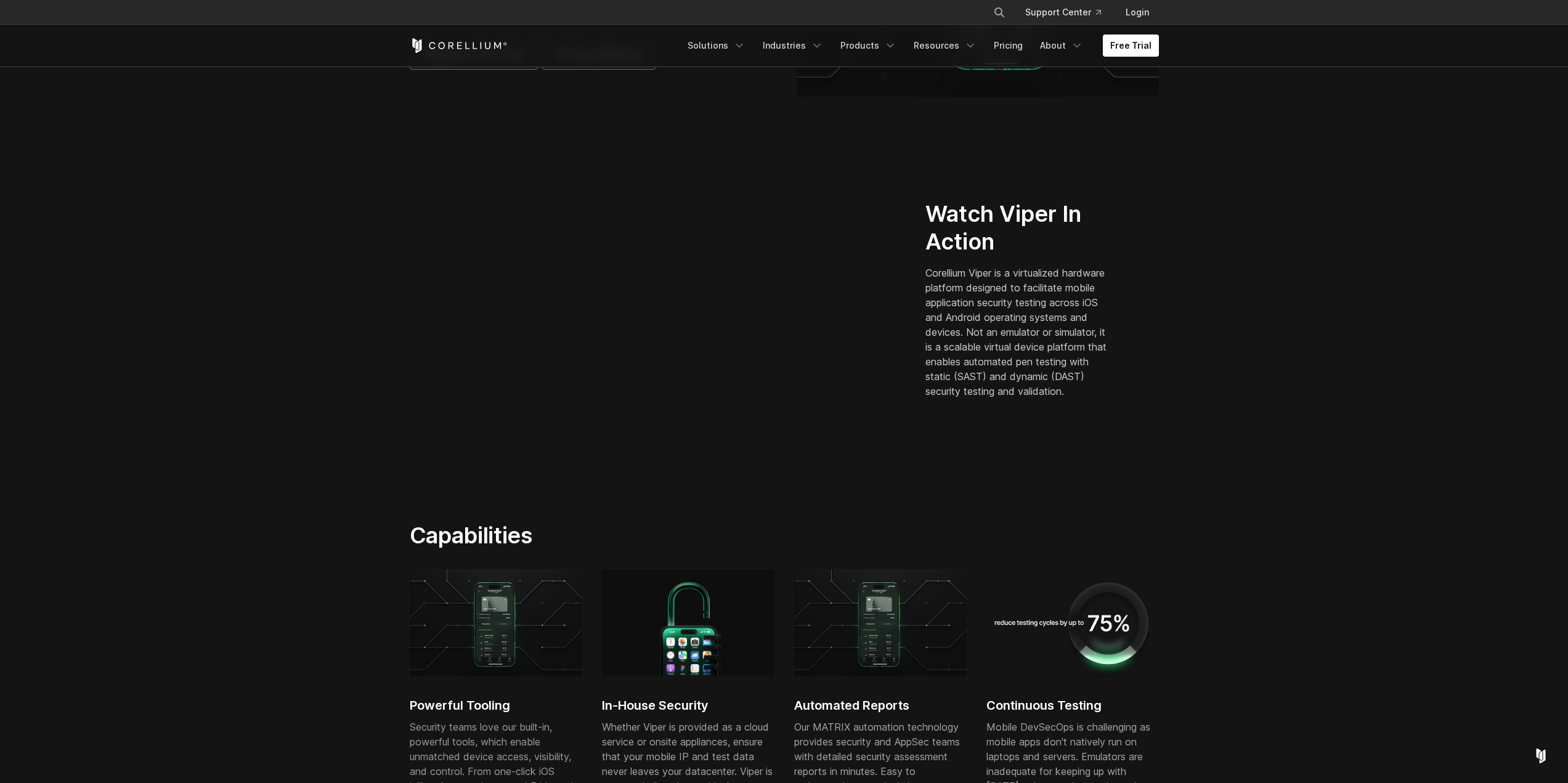
scroll to position [493, 0]
